Goal: Check status: Check status

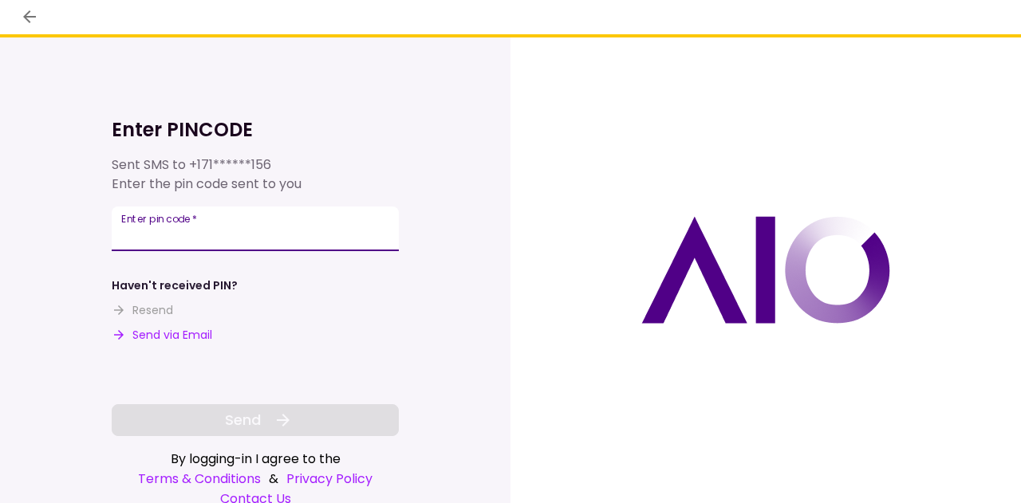
click at [253, 239] on input "Enter pin code   *" at bounding box center [255, 229] width 287 height 45
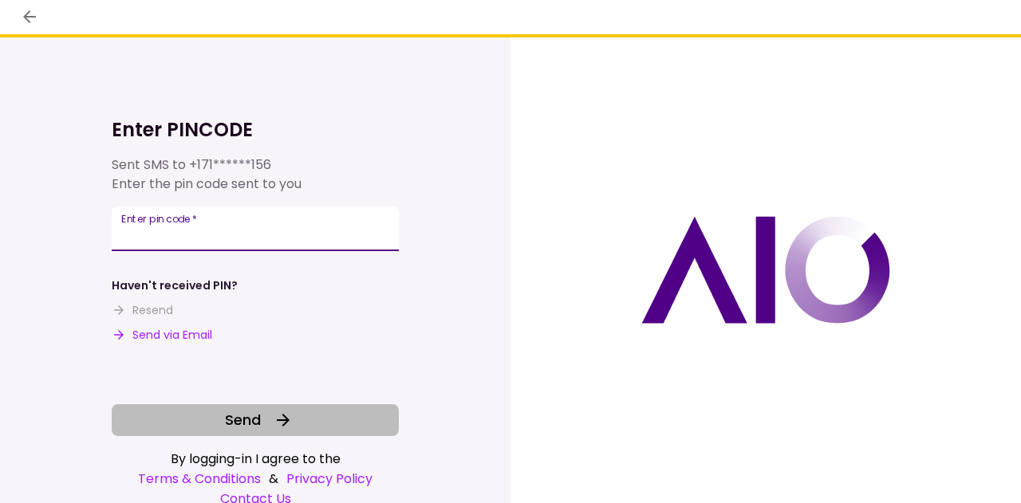
type input "******"
click at [287, 407] on button "Send" at bounding box center [255, 421] width 287 height 32
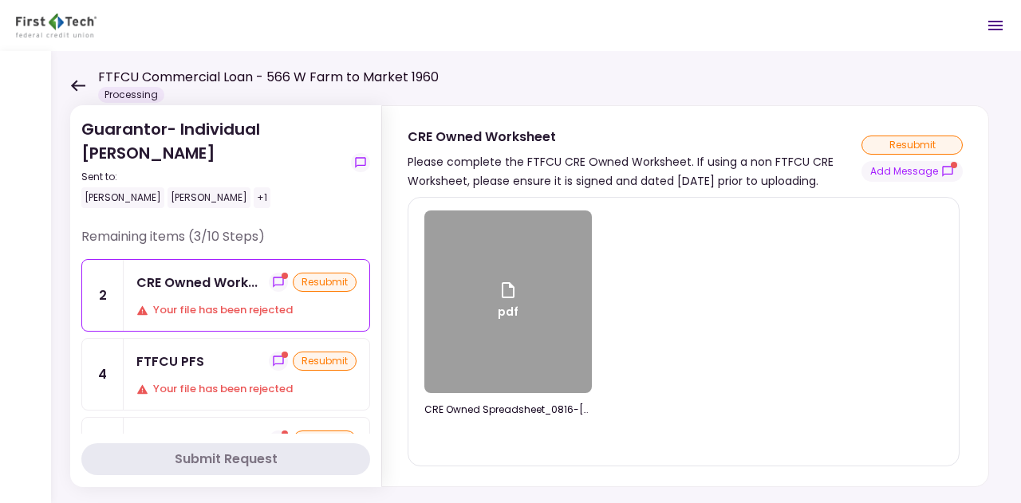
click at [287, 407] on div "FTFCU PFS resubmit Your file has been rejected" at bounding box center [247, 374] width 246 height 71
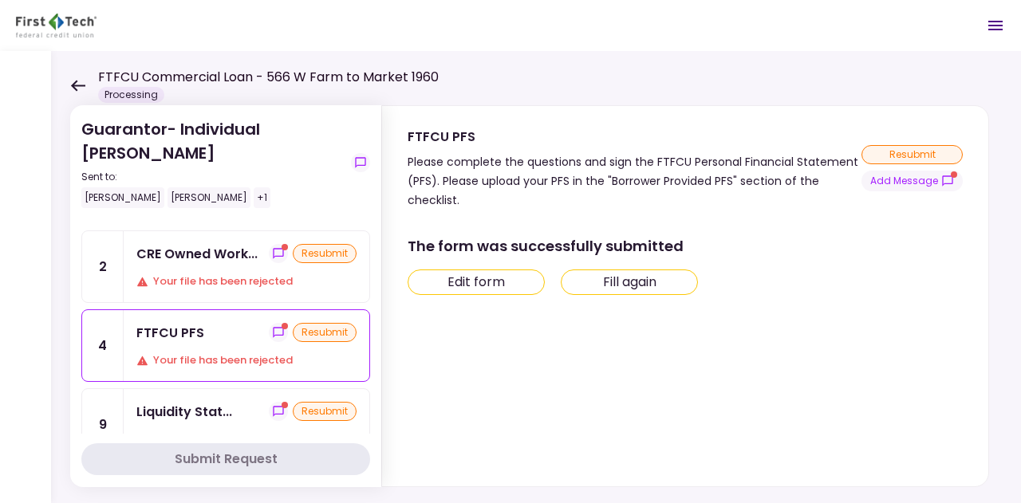
scroll to position [26, 0]
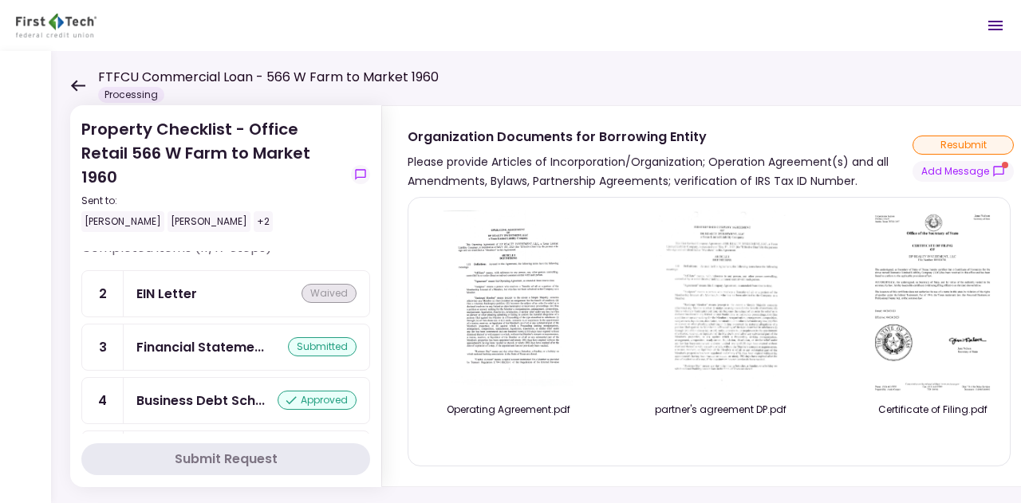
scroll to position [467, 0]
